Goal: Transaction & Acquisition: Download file/media

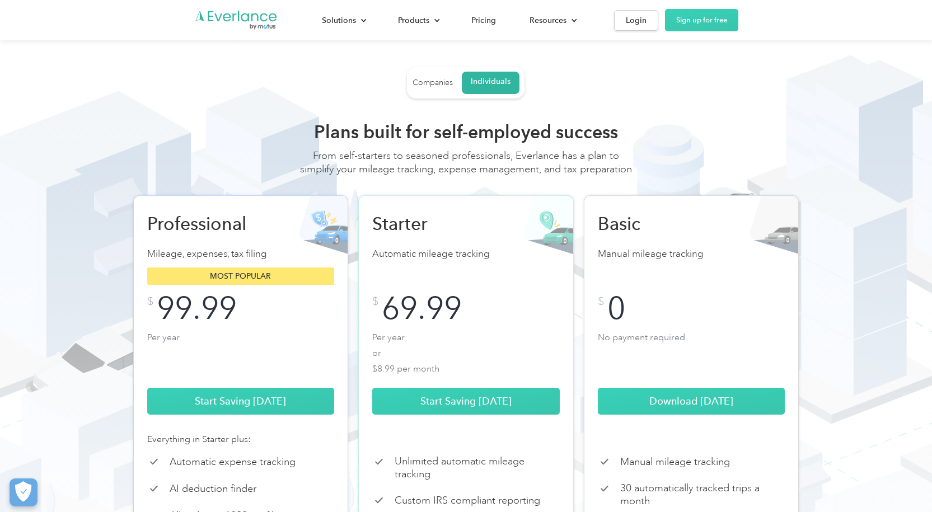
scroll to position [168, 0]
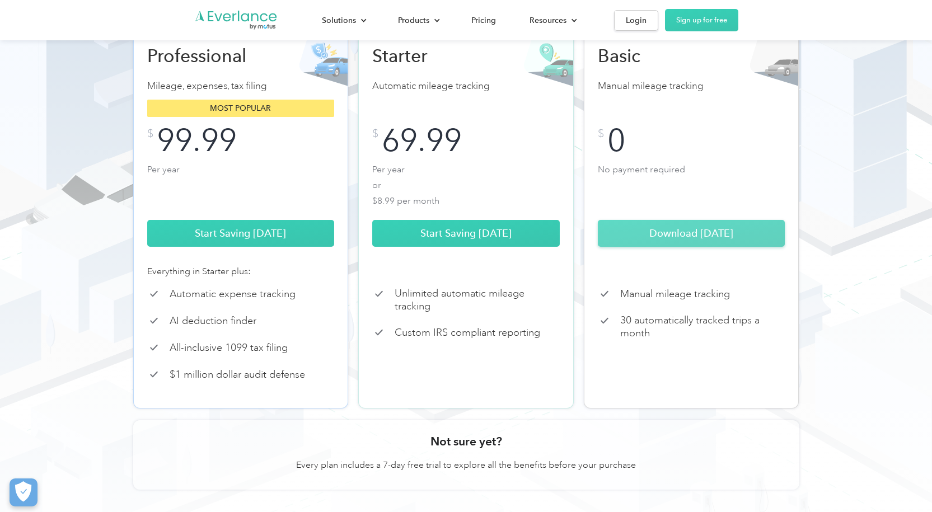
click at [718, 247] on link "Download [DATE]" at bounding box center [691, 233] width 187 height 27
